Goal: Task Accomplishment & Management: Use online tool/utility

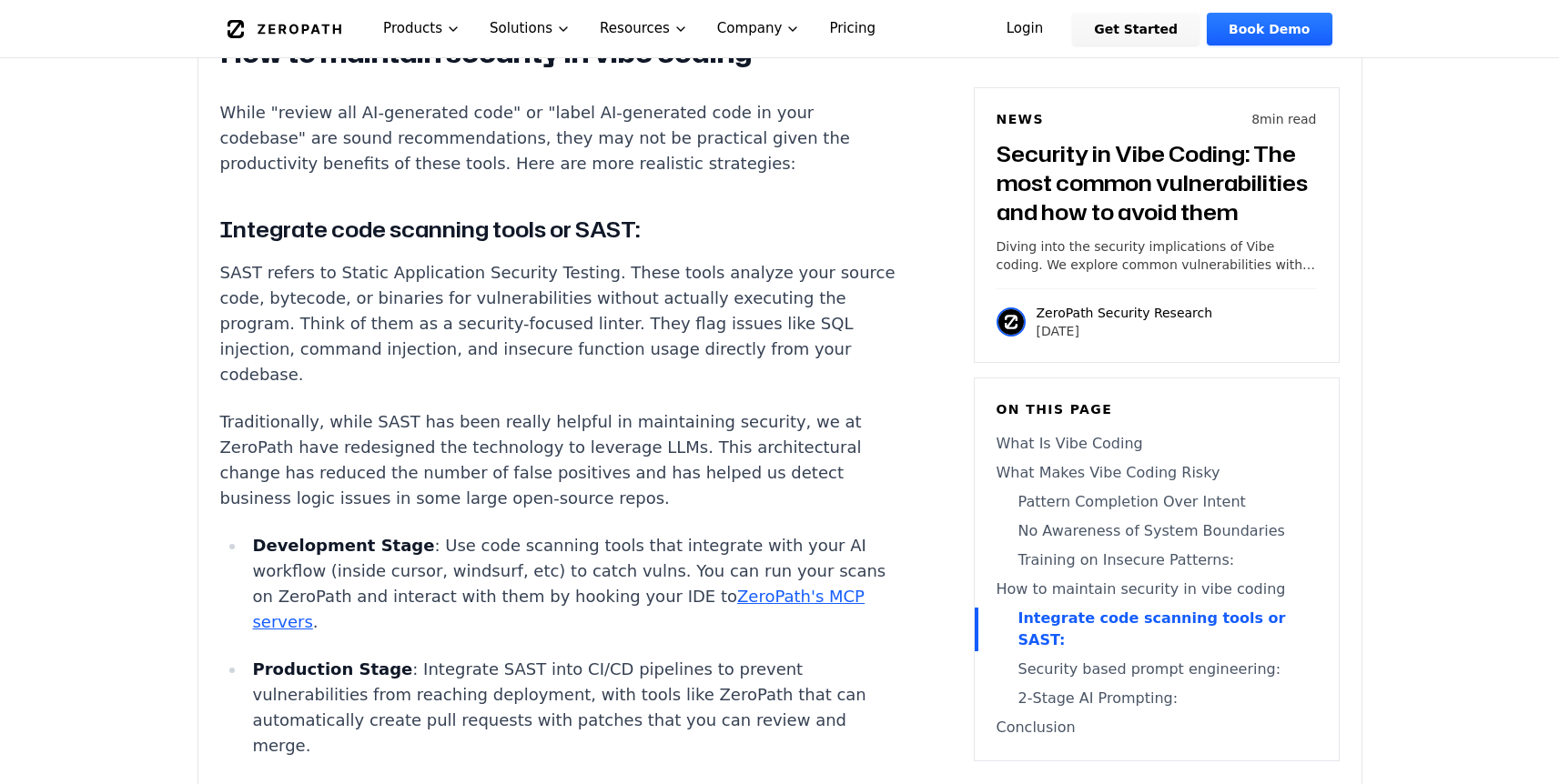
scroll to position [5601, 0]
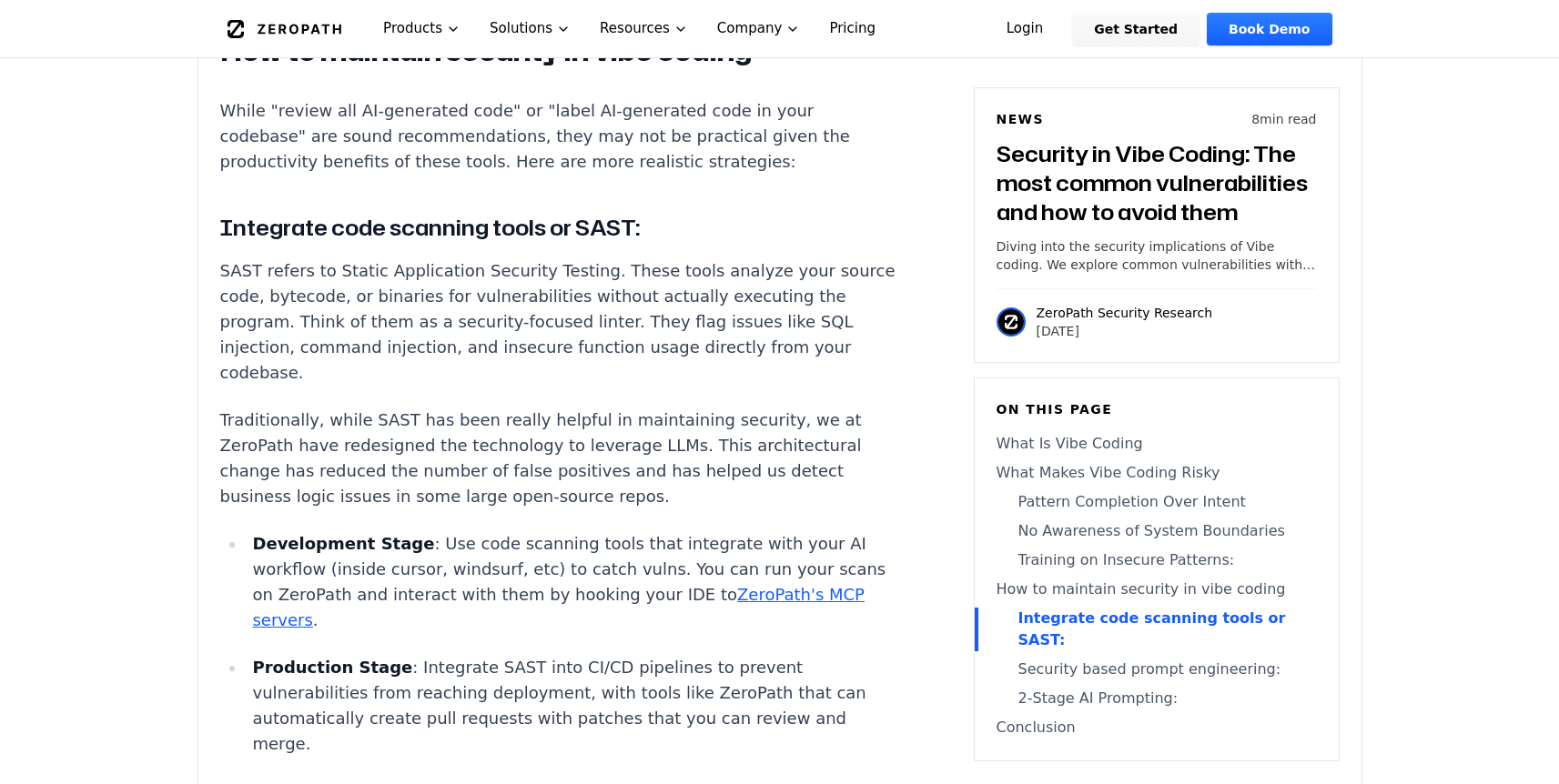
click at [669, 259] on p "SAST refers to Static Application Security Testing. These tools analyze your so…" at bounding box center [559, 322] width 677 height 127
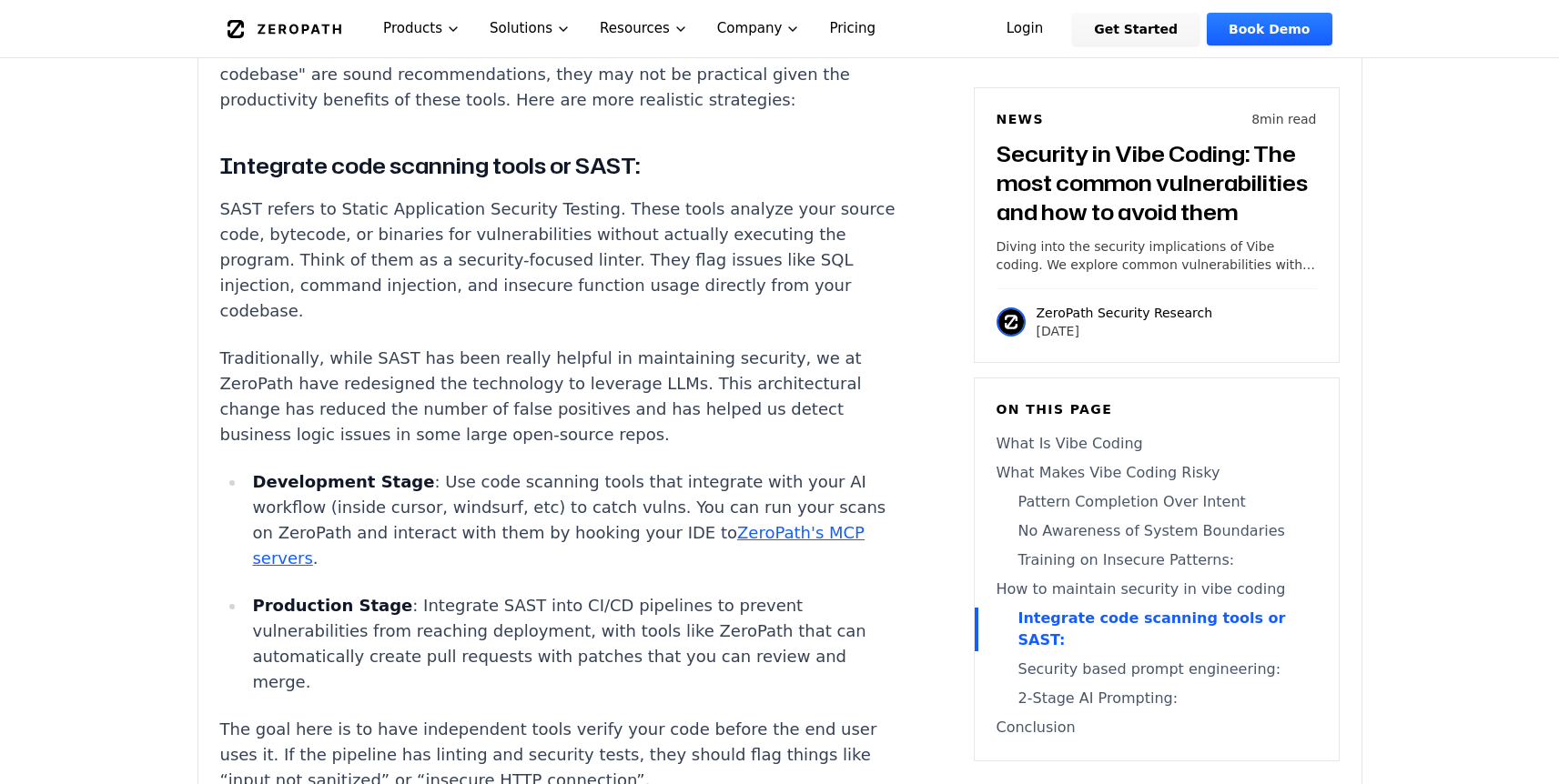
scroll to position [5671, 0]
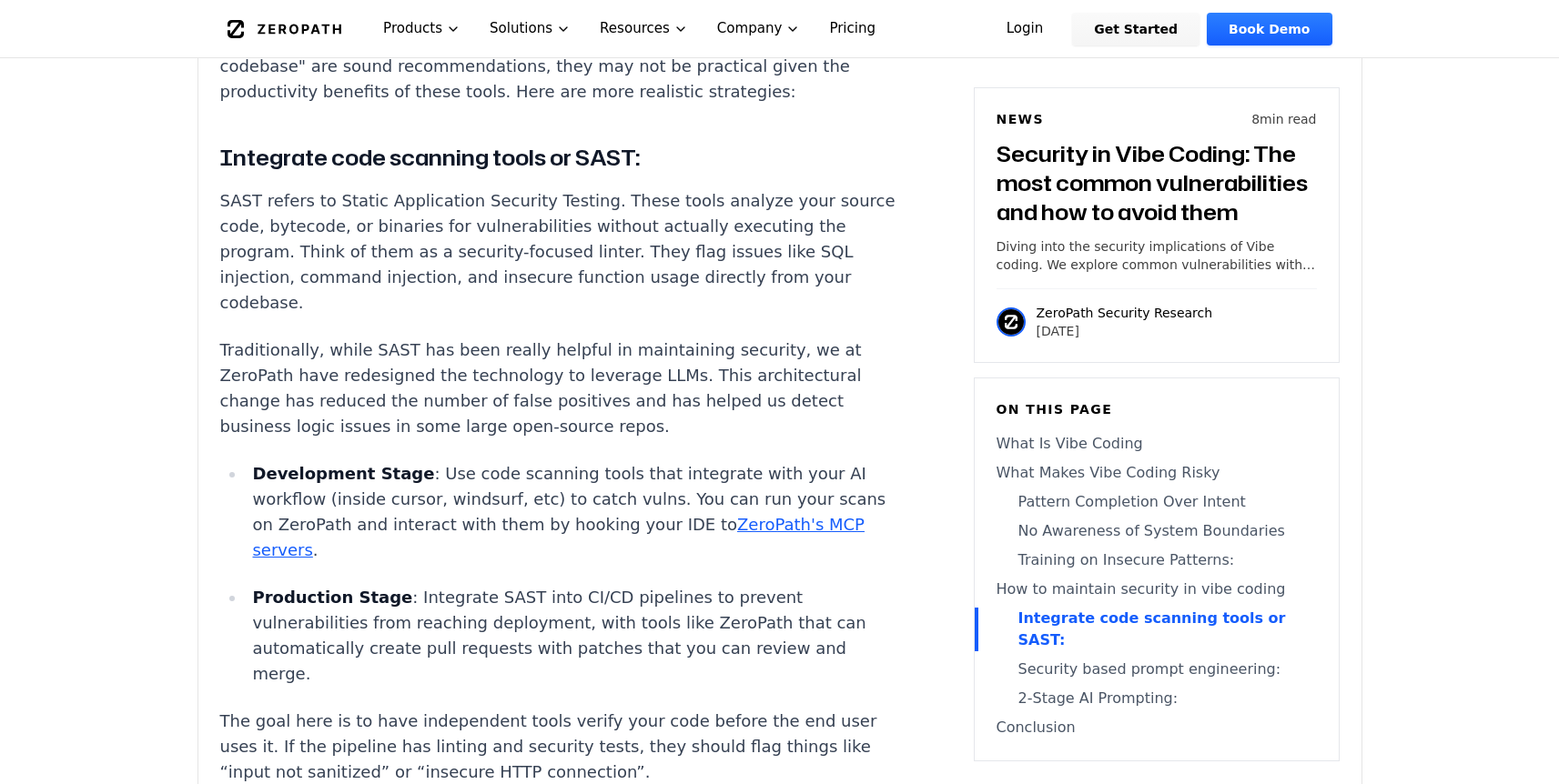
click at [509, 461] on ul "Development Stage : Use code scanning tools that integrate with your AI workflo…" at bounding box center [559, 573] width 677 height 225
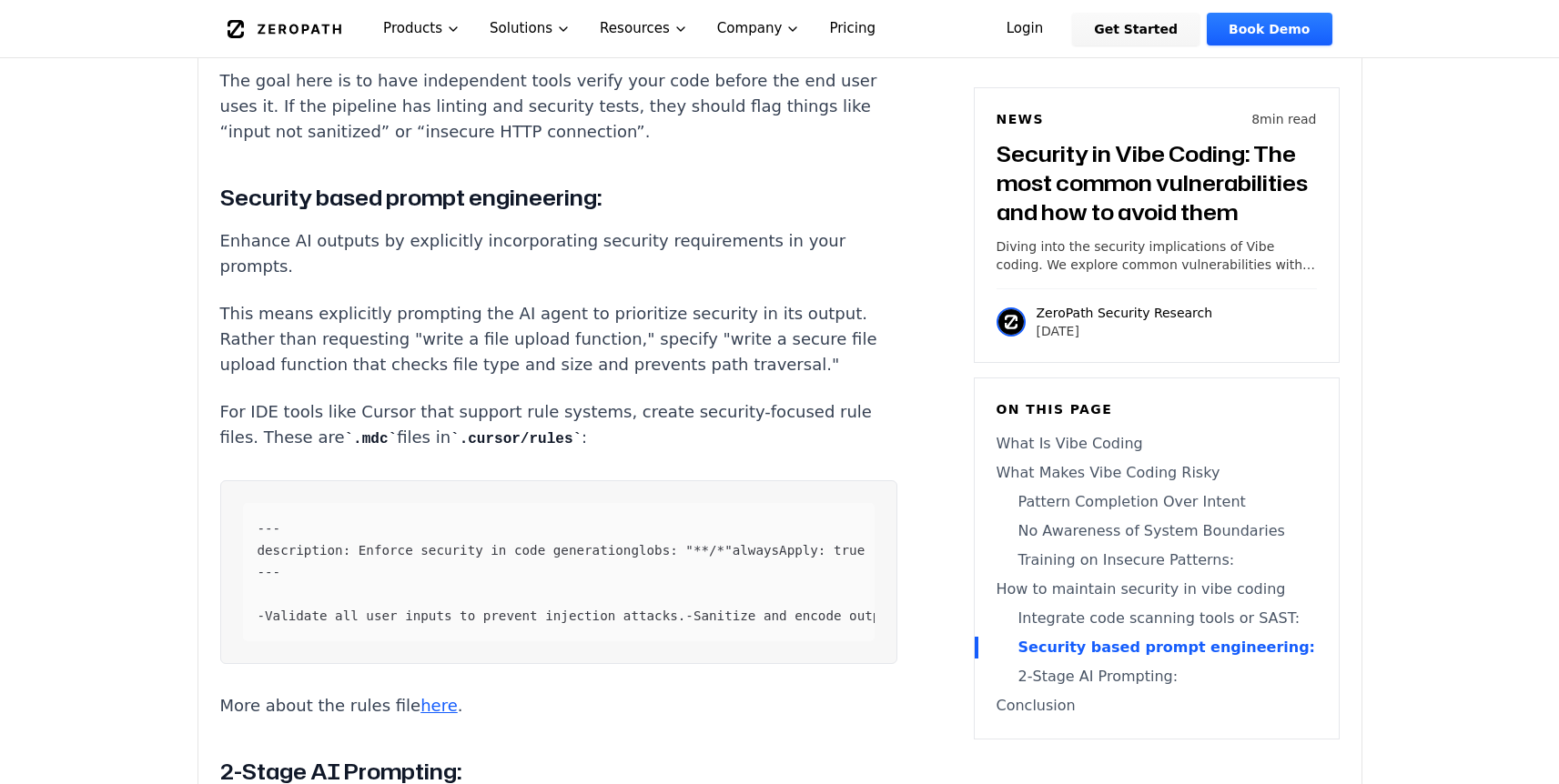
scroll to position [6316, 0]
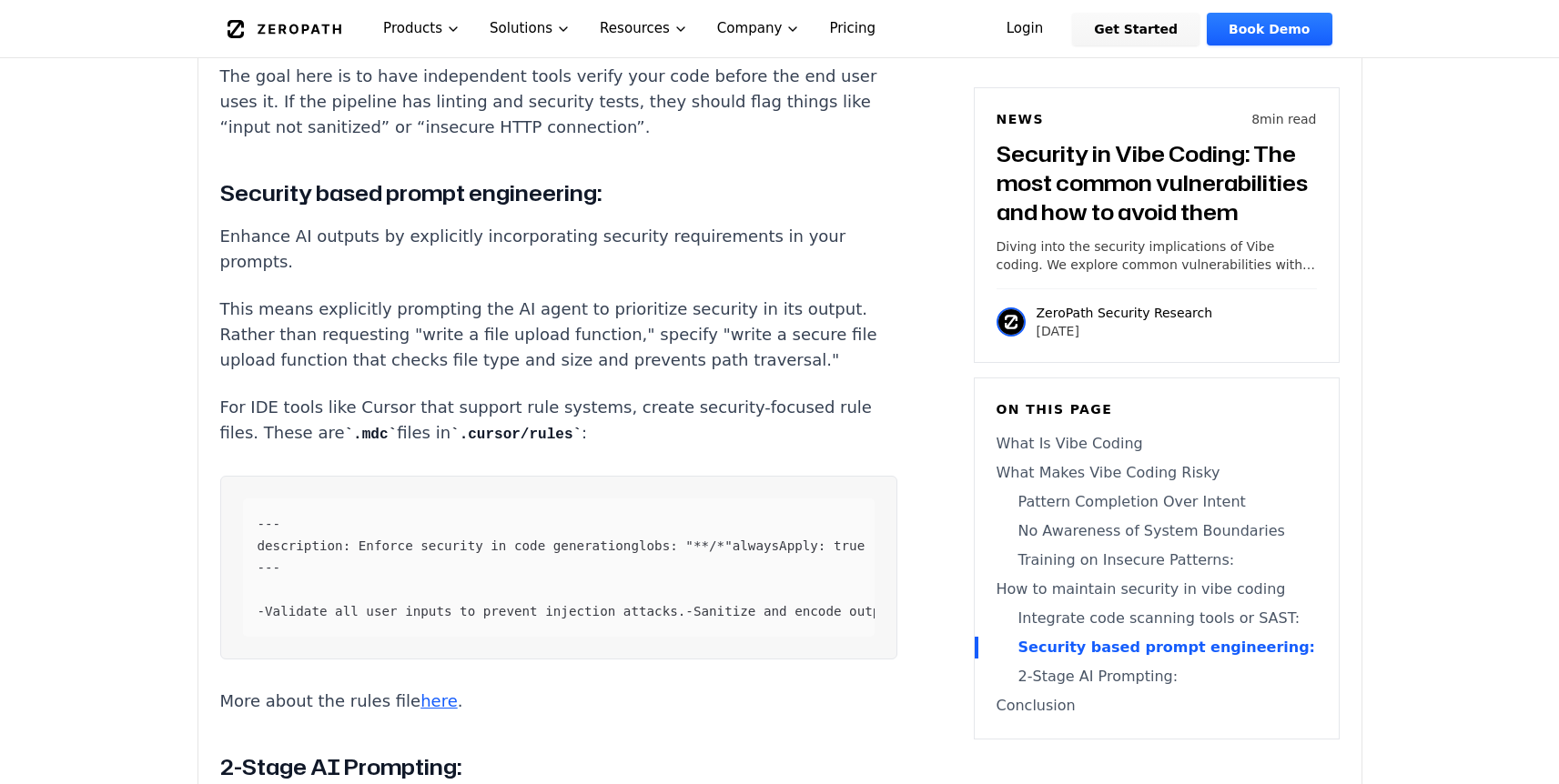
drag, startPoint x: 712, startPoint y: 528, endPoint x: 298, endPoint y: 423, distance: 427.1
click at [298, 498] on div "--- description: Enforce security in code generation globs: "**/*" alwaysApply:…" at bounding box center [558, 567] width 632 height 138
copy code "- Validate all user inputs to prevent injection attacks. - Sanitize and encode …"
click at [703, 556] on pre "--- description: Enforce security in code generation globs: "**/*" alwaysApply:…" at bounding box center [559, 567] width 677 height 184
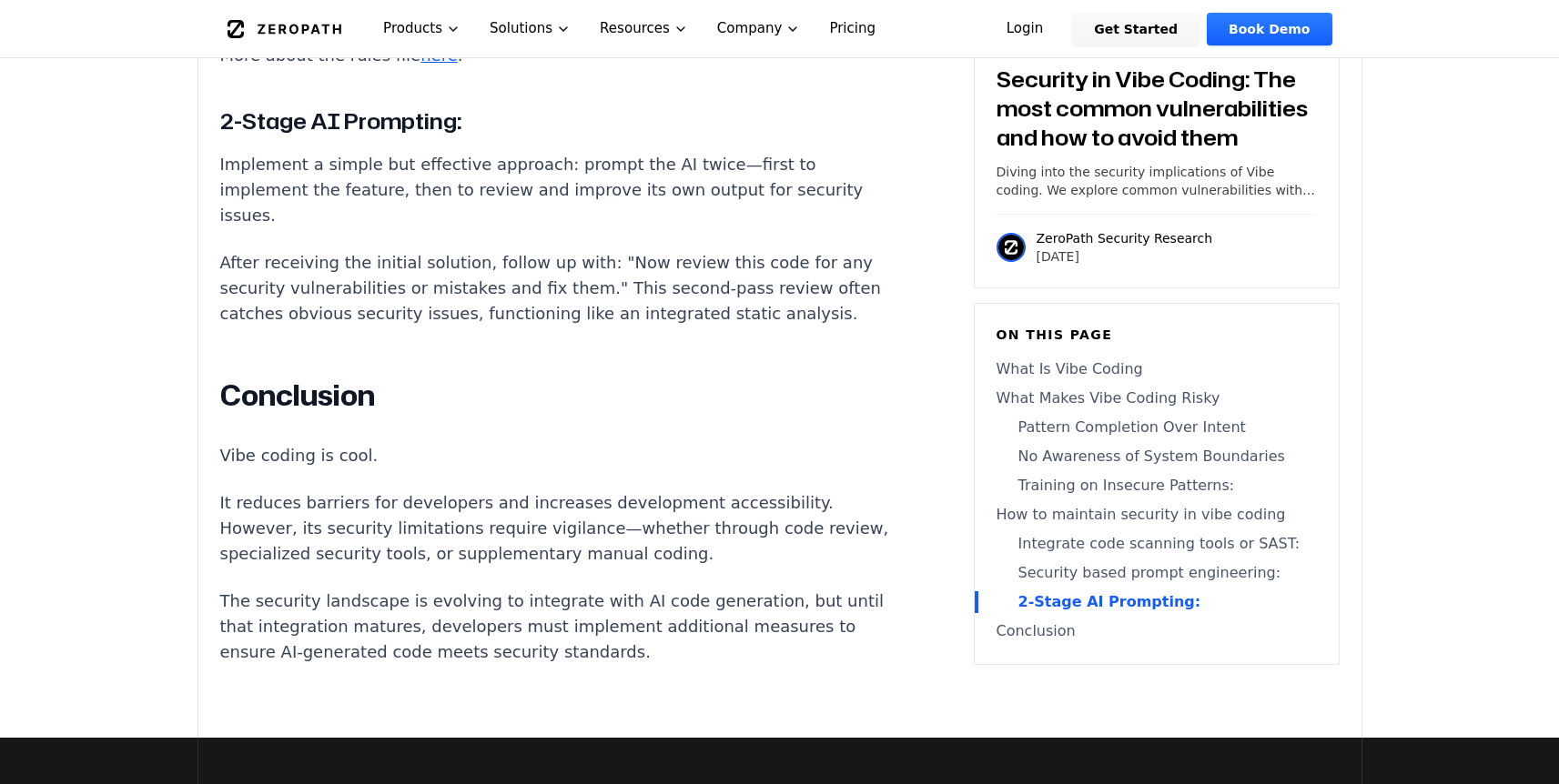
scroll to position [6963, 0]
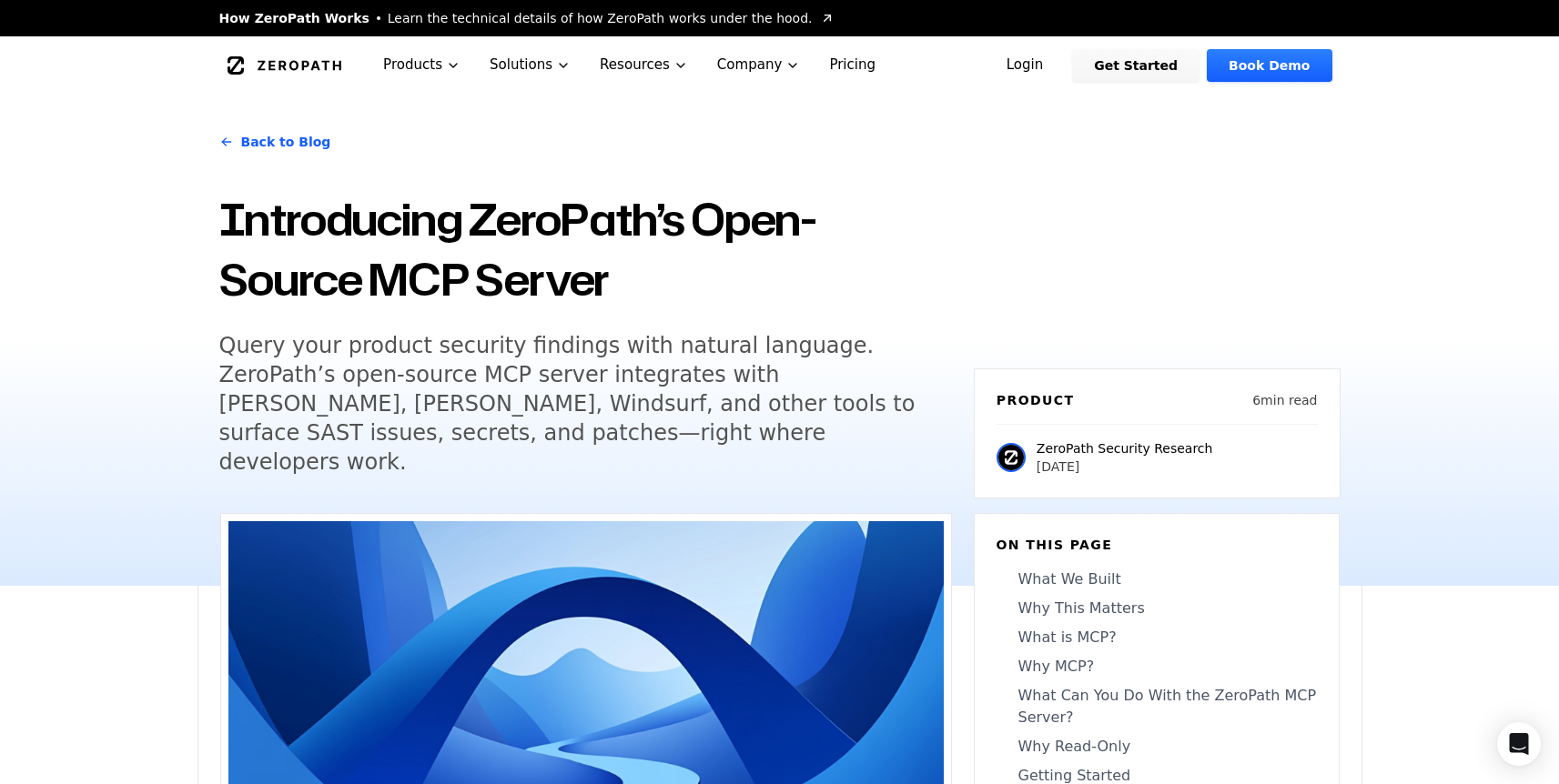
click at [818, 63] on link "Pricing" at bounding box center [851, 65] width 76 height 58
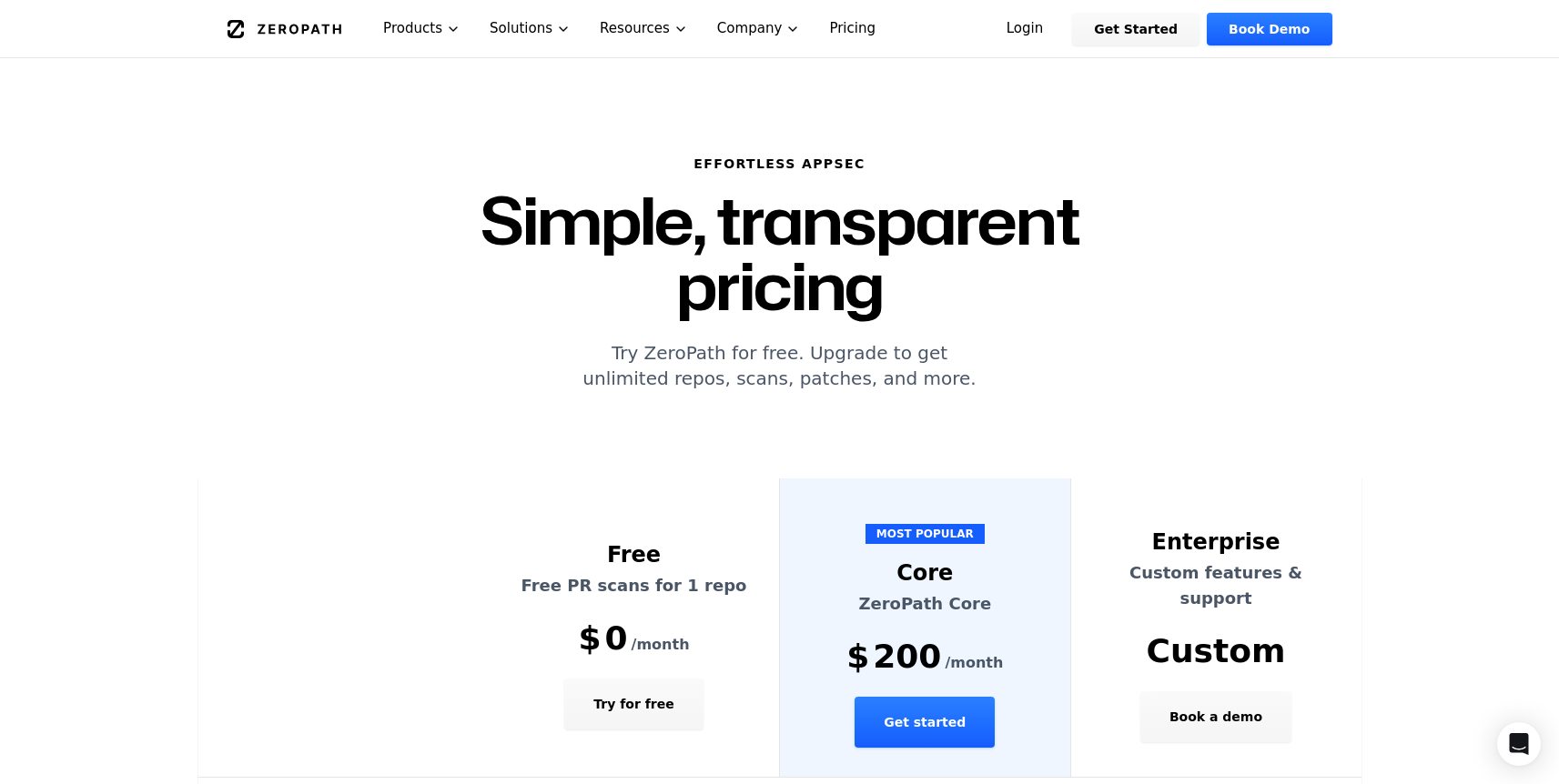
scroll to position [50, 0]
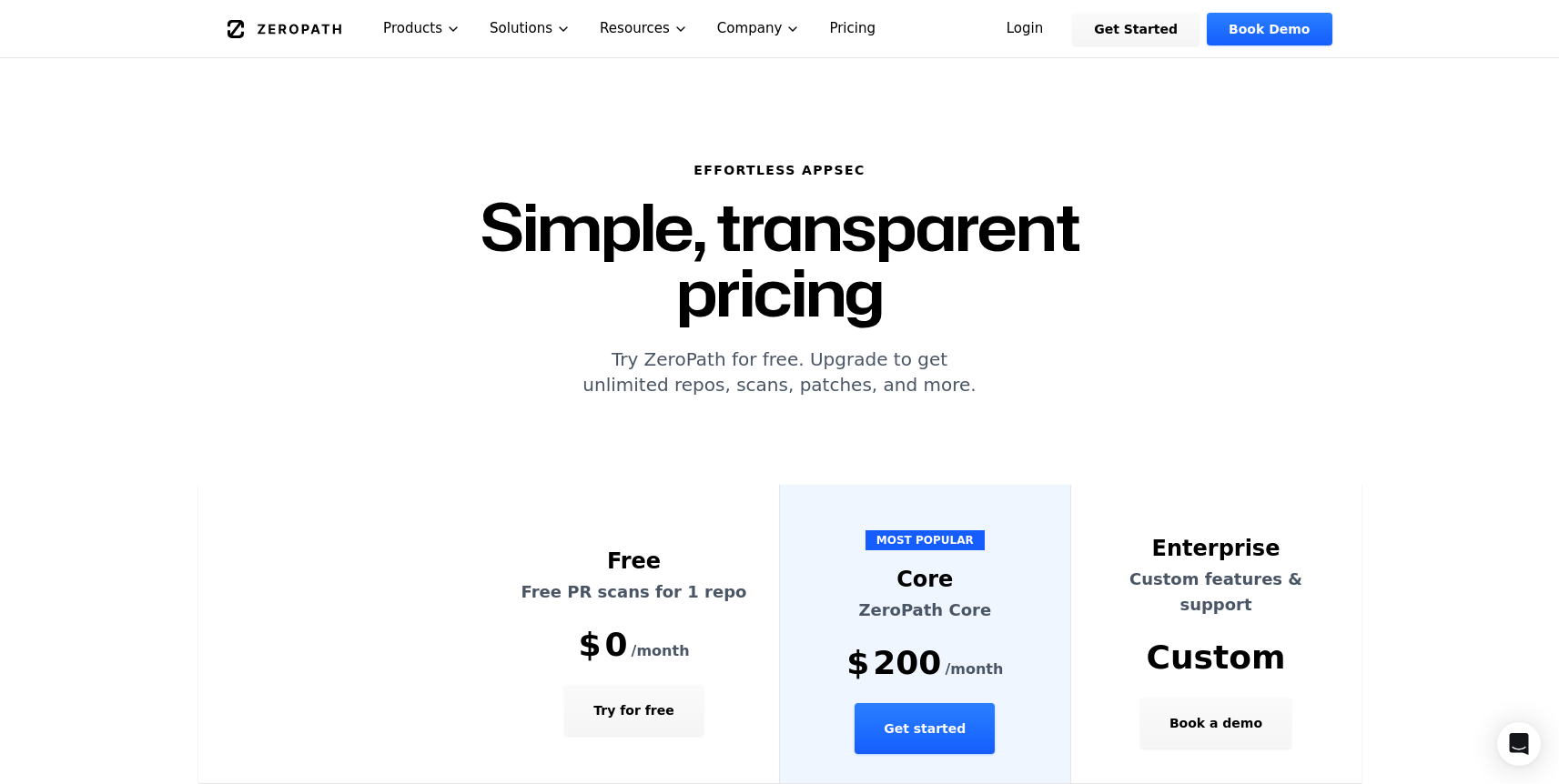
click at [1159, 31] on link "Get Started" at bounding box center [1135, 29] width 128 height 33
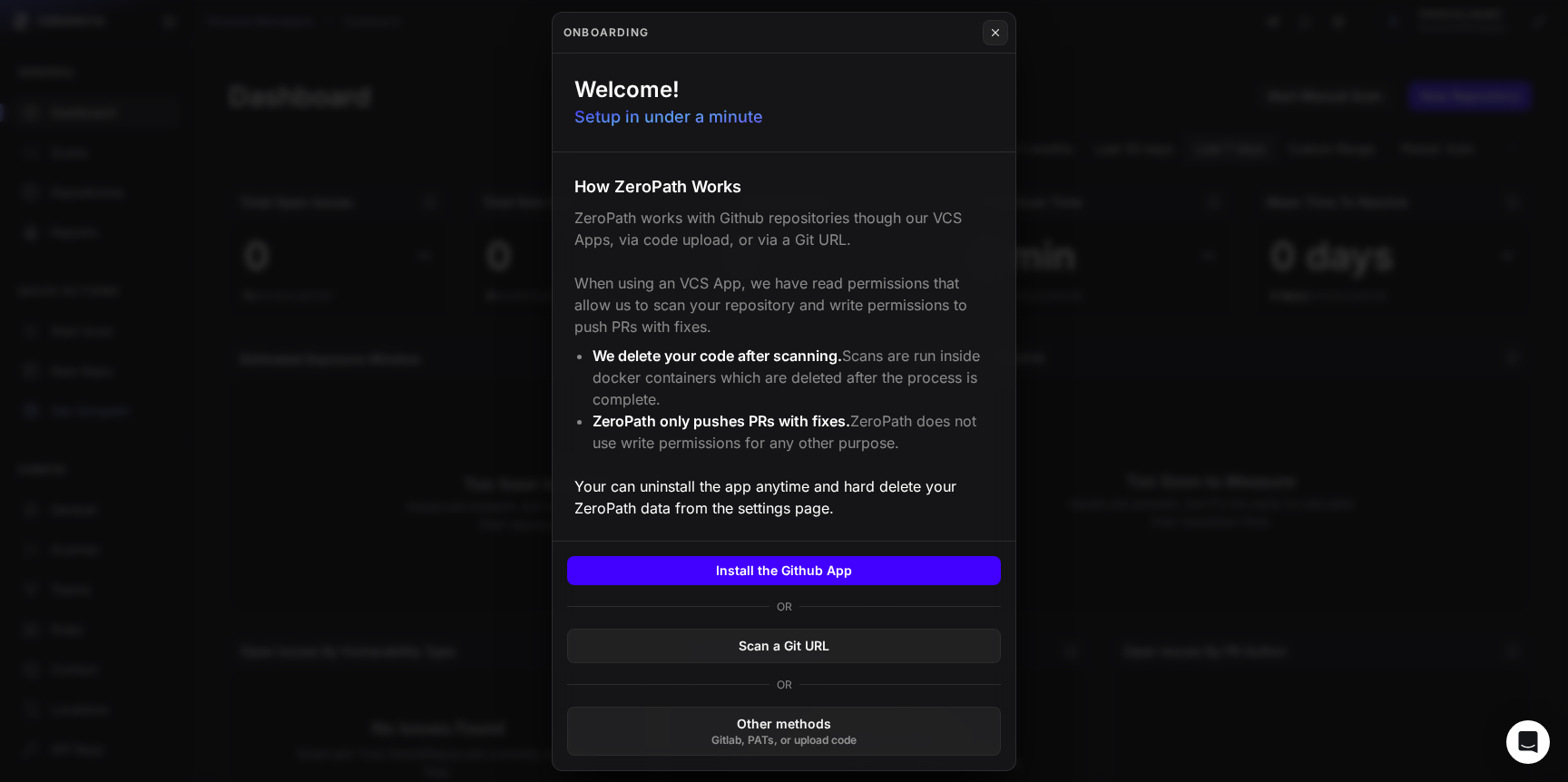
click at [798, 580] on button "Install the Github App" at bounding box center [784, 571] width 434 height 29
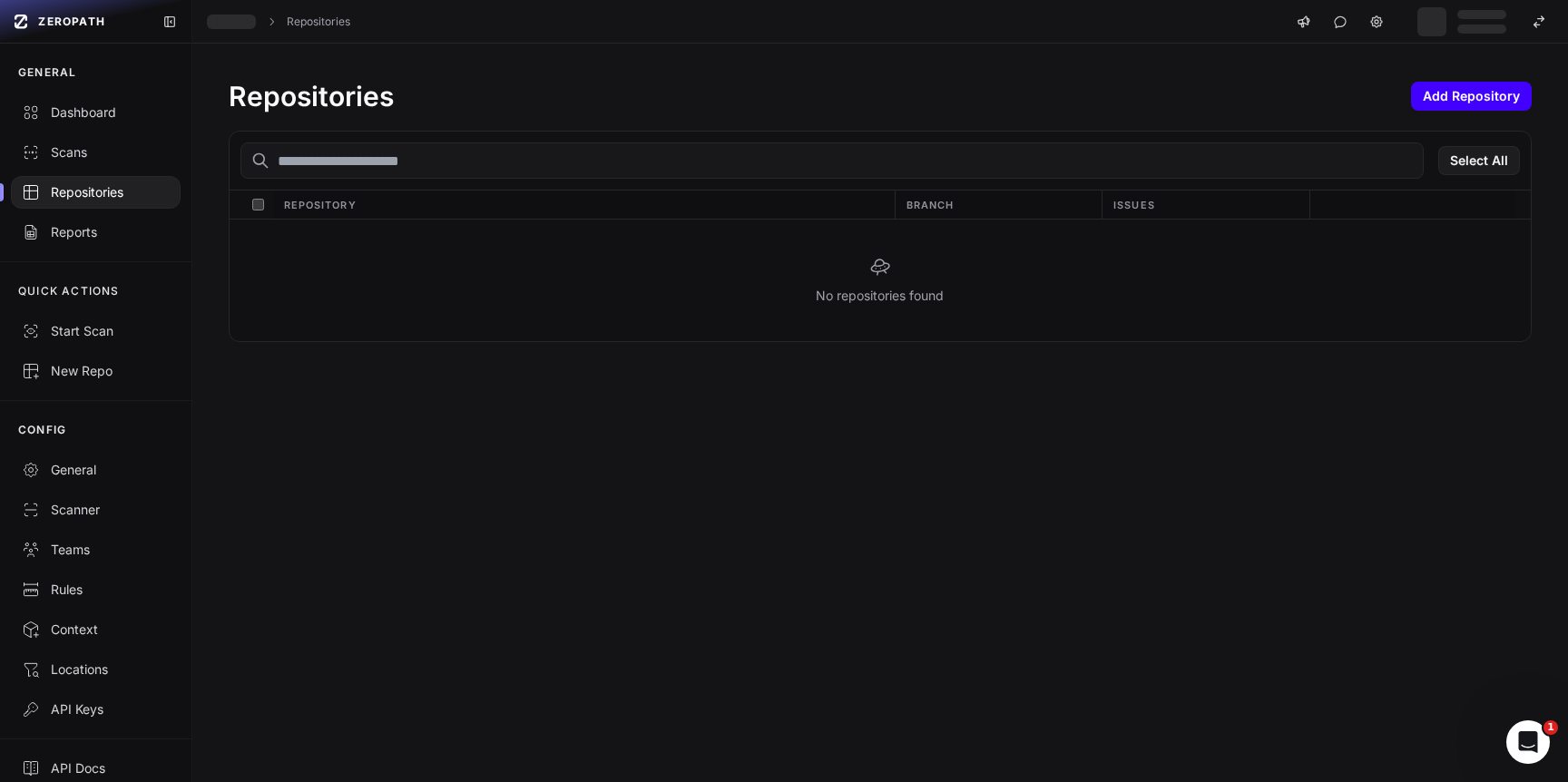
click at [1448, 105] on button "Add Repository" at bounding box center [1471, 96] width 120 height 29
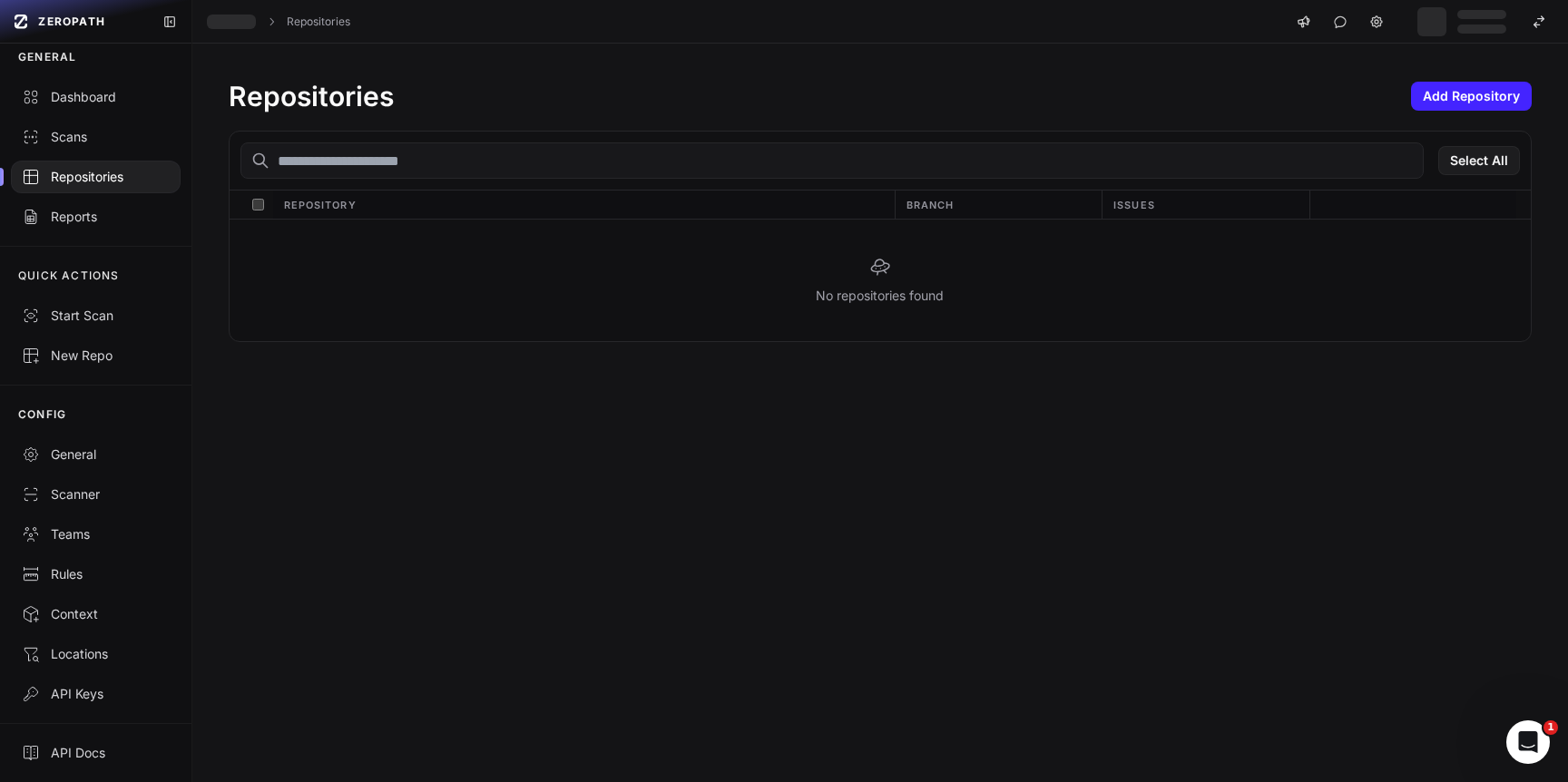
click at [919, 91] on div "Repositories Add Repository" at bounding box center [880, 97] width 1303 height 33
